Goal: Task Accomplishment & Management: Use online tool/utility

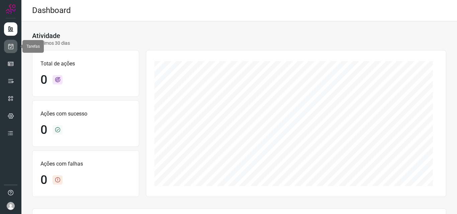
click at [13, 49] on icon at bounding box center [10, 46] width 7 height 7
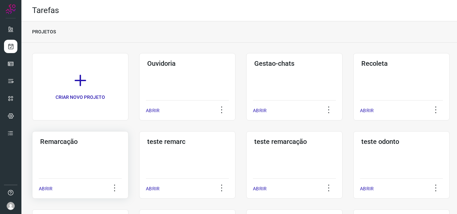
click at [105, 152] on div "Remarcação ABRIR" at bounding box center [80, 165] width 96 height 68
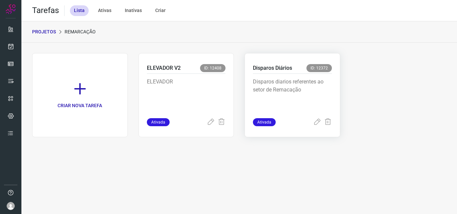
click at [311, 105] on p "Disparos diarios referentes ao setor de Remacação" at bounding box center [292, 94] width 79 height 33
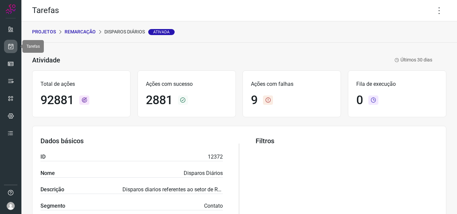
click at [10, 47] on icon at bounding box center [10, 46] width 7 height 7
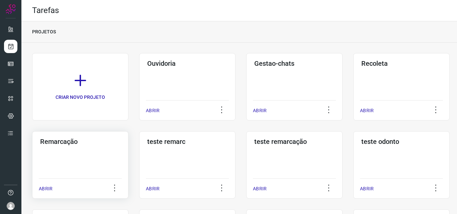
click at [74, 150] on div "Remarcação ABRIR" at bounding box center [80, 165] width 96 height 68
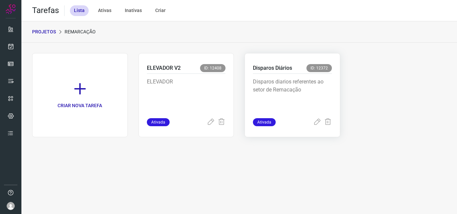
click at [298, 89] on p "Disparos diarios referentes ao setor de Remacação" at bounding box center [292, 94] width 79 height 33
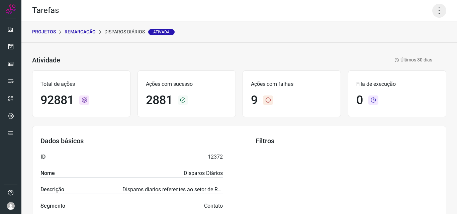
click at [433, 13] on icon at bounding box center [439, 11] width 14 height 14
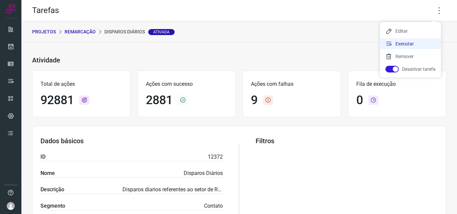
click at [402, 48] on li "Executar" at bounding box center [410, 43] width 61 height 11
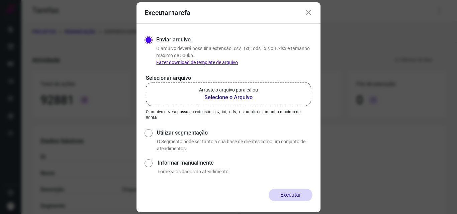
click at [241, 98] on b "Selecione o Arquivo" at bounding box center [228, 98] width 59 height 8
click at [0, 0] on input "Arraste o arquivo para cá ou Selecione o Arquivo" at bounding box center [0, 0] width 0 height 0
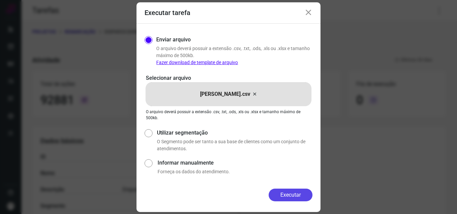
click at [293, 197] on button "Executar" at bounding box center [290, 195] width 44 height 13
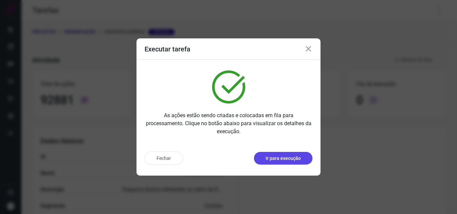
click at [290, 161] on p "Ir para execução" at bounding box center [282, 158] width 35 height 7
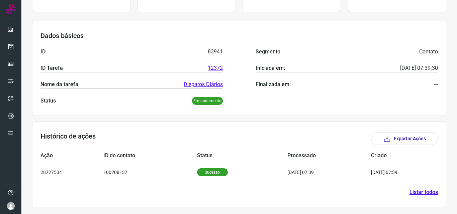
scroll to position [78, 0]
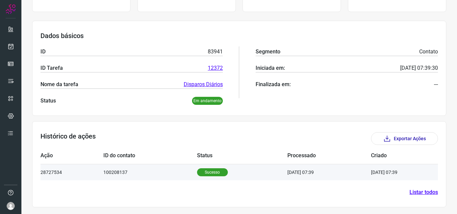
click at [206, 168] on p "Sucesso" at bounding box center [212, 172] width 31 height 8
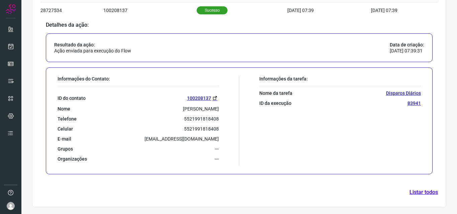
scroll to position [240, 0]
drag, startPoint x: 183, startPoint y: 118, endPoint x: 217, endPoint y: 118, distance: 33.8
click at [217, 118] on div "Informações do Contato: ID do contato 100208137 Nome [PERSON_NAME] dos Santos T…" at bounding box center [146, 121] width 185 height 90
copy p "5521991818408"
